Goal: Transaction & Acquisition: Purchase product/service

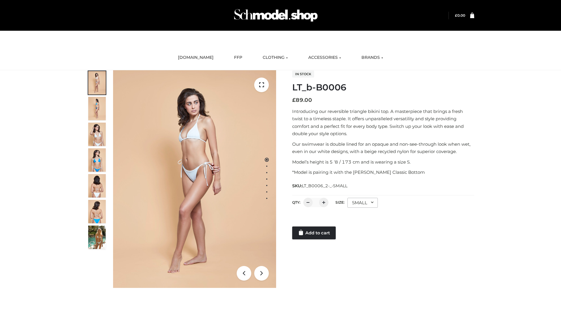
click at [315, 233] on link "Add to cart" at bounding box center [314, 232] width 44 height 13
